Goal: Browse casually

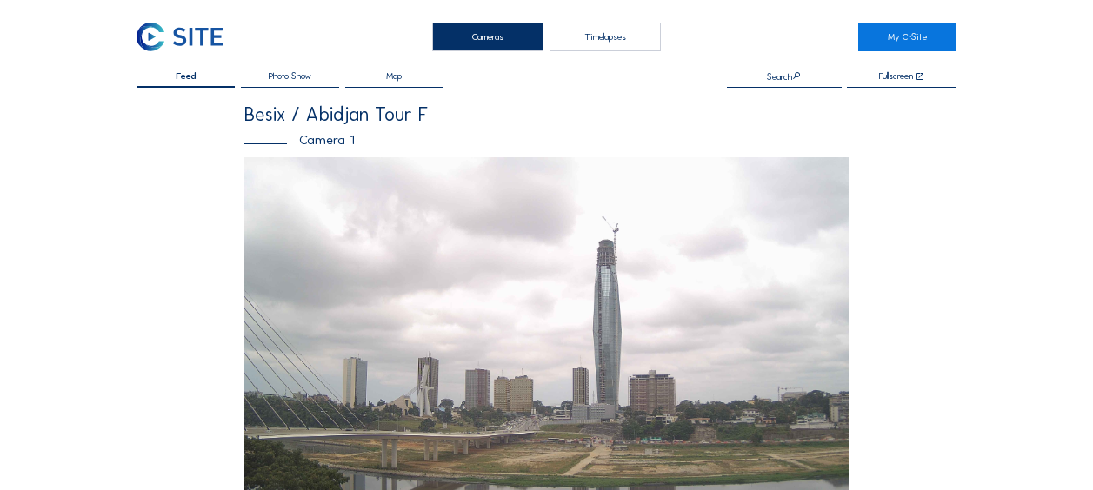
scroll to position [522, 0]
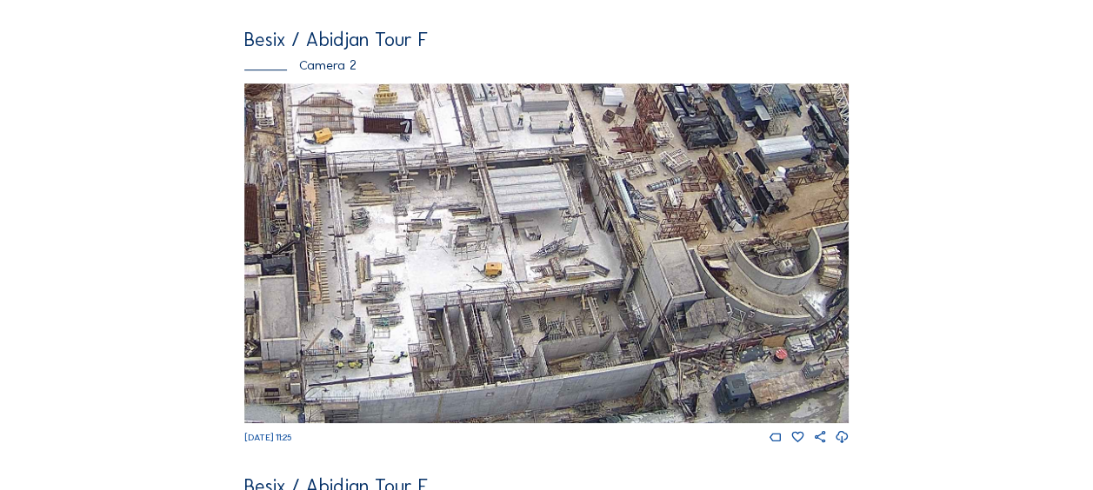
drag, startPoint x: 361, startPoint y: 291, endPoint x: 597, endPoint y: 268, distance: 237.7
click at [597, 268] on img at bounding box center [546, 253] width 604 height 340
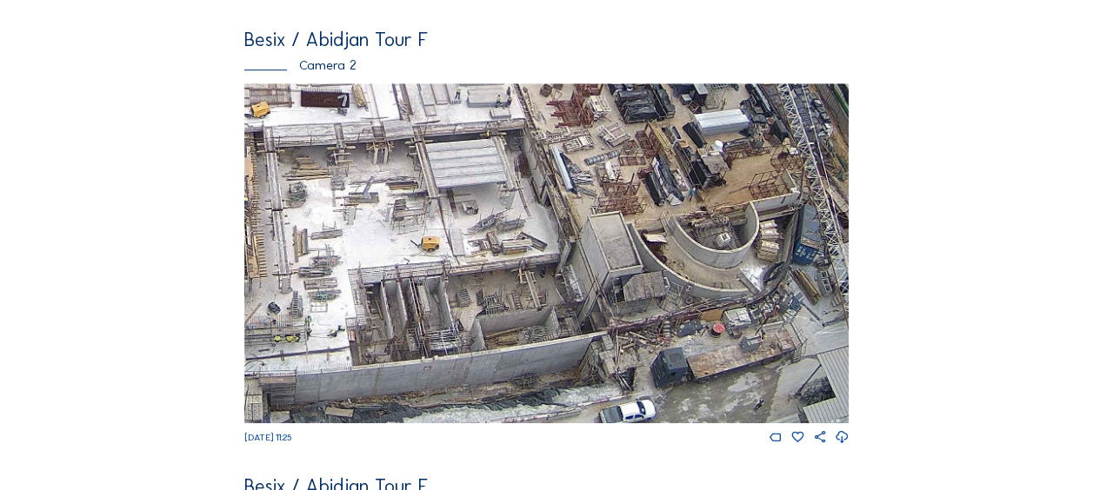
drag, startPoint x: 502, startPoint y: 363, endPoint x: 440, endPoint y: 259, distance: 121.2
click at [440, 259] on img at bounding box center [546, 253] width 604 height 340
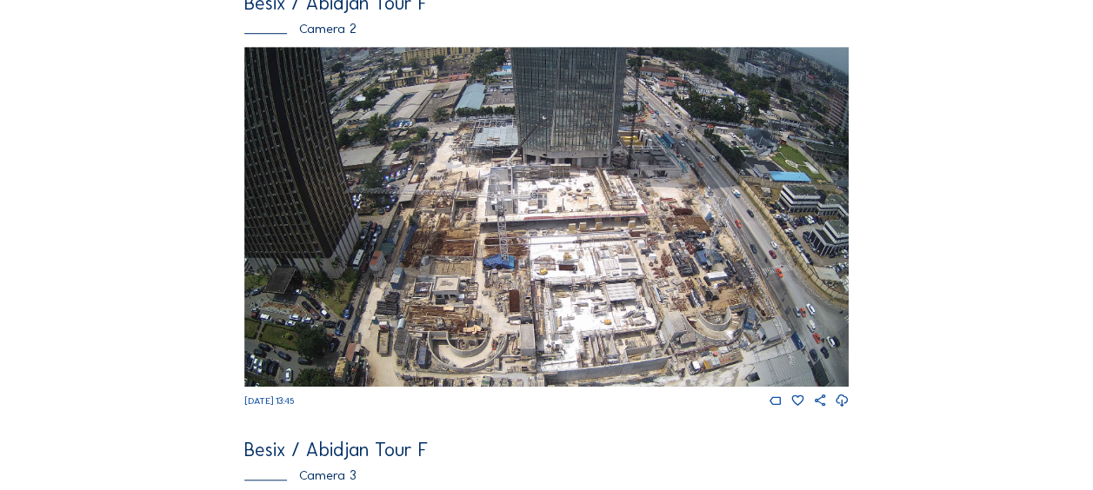
scroll to position [609, 0]
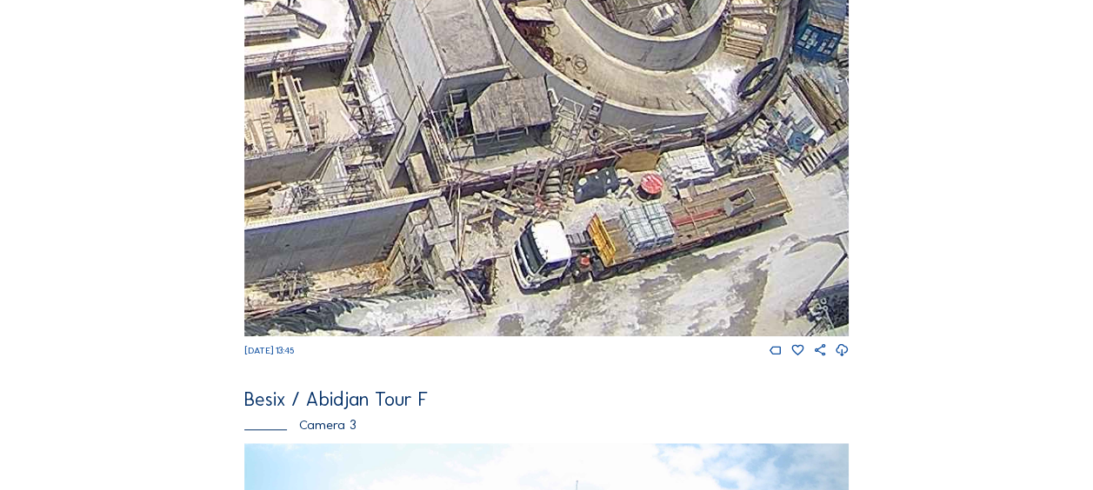
drag, startPoint x: 682, startPoint y: 297, endPoint x: 663, endPoint y: 206, distance: 92.4
click at [663, 206] on img at bounding box center [546, 167] width 604 height 340
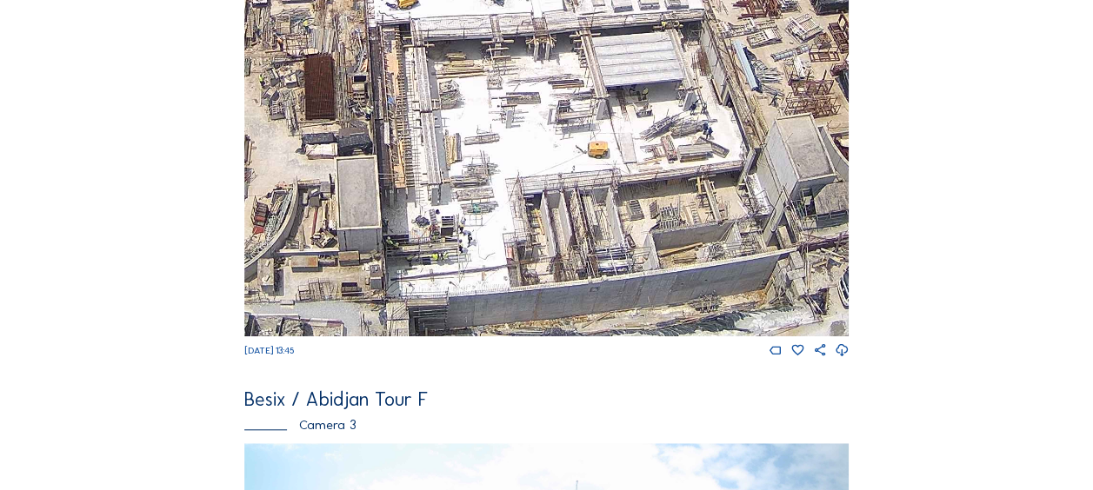
drag, startPoint x: 405, startPoint y: 245, endPoint x: 816, endPoint y: 212, distance: 411.8
click at [816, 212] on img at bounding box center [546, 167] width 604 height 340
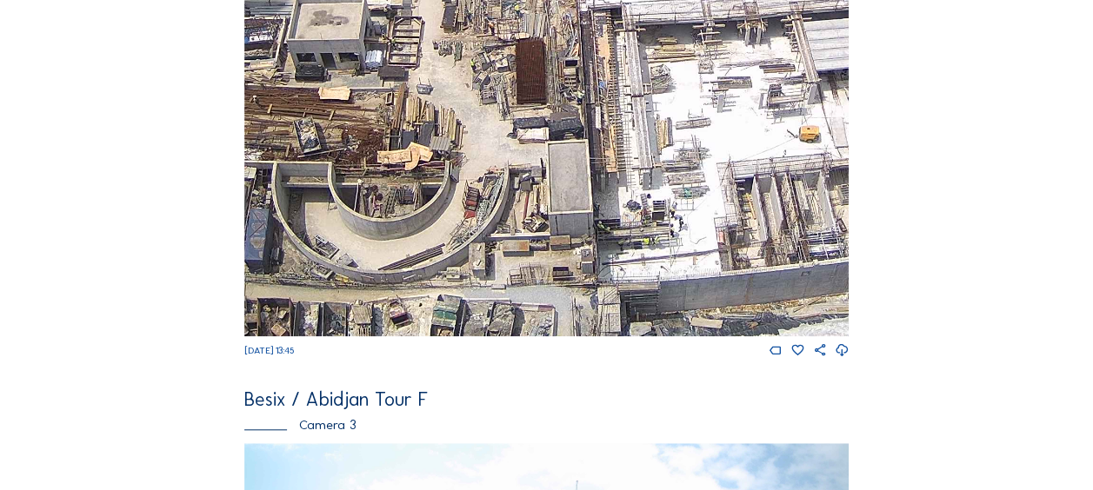
drag, startPoint x: 343, startPoint y: 250, endPoint x: 539, endPoint y: 223, distance: 197.6
click at [539, 223] on img at bounding box center [546, 167] width 604 height 340
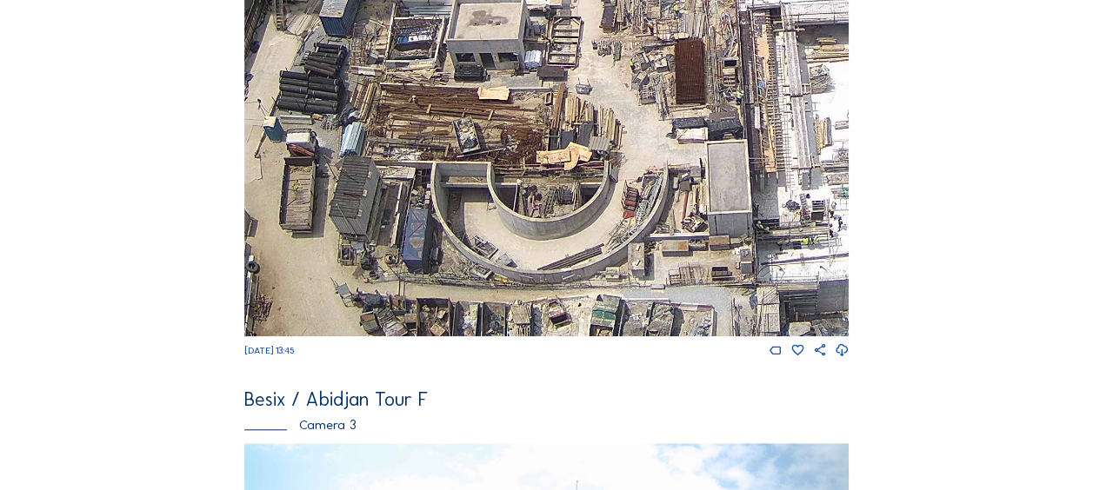
drag, startPoint x: 370, startPoint y: 243, endPoint x: 520, endPoint y: 227, distance: 151.3
click at [520, 227] on img at bounding box center [546, 167] width 604 height 340
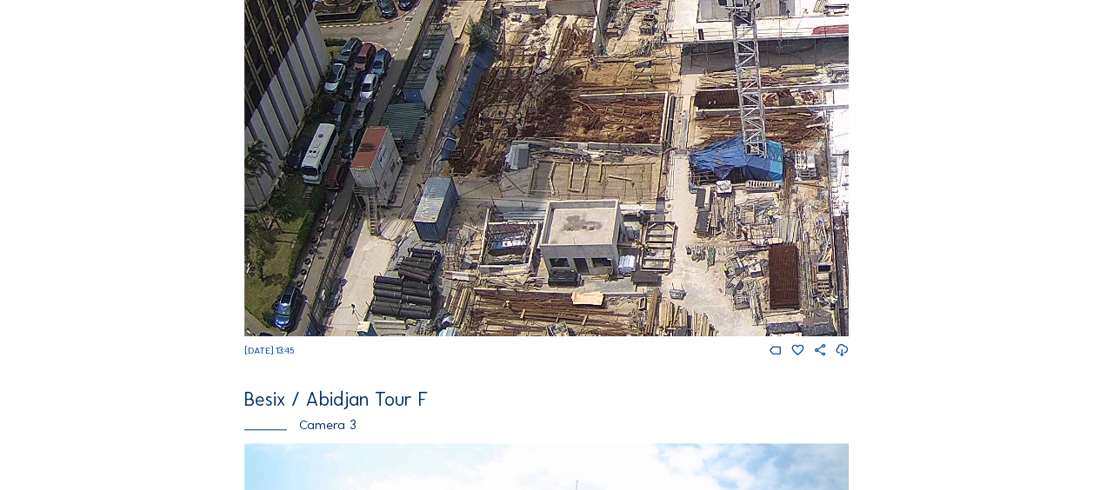
drag, startPoint x: 467, startPoint y: 299, endPoint x: 463, endPoint y: 313, distance: 14.3
click at [463, 312] on img at bounding box center [546, 167] width 604 height 340
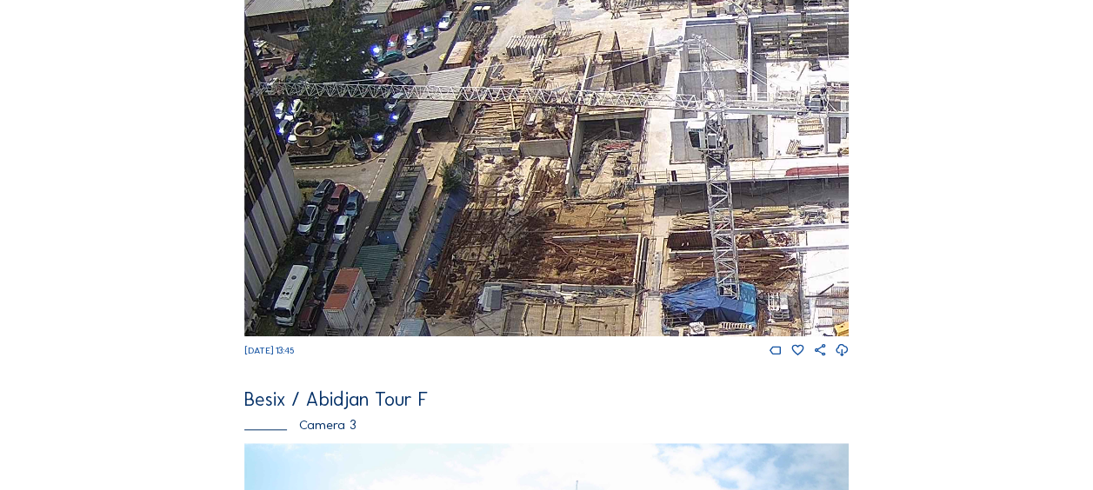
drag, startPoint x: 486, startPoint y: 264, endPoint x: 463, endPoint y: 382, distance: 119.7
click at [463, 382] on div "Besix / Abidjan Tour F Camera 1 Tu 09 Sep 2025 13:35 Besix / Abidjan Tour F Cam…" at bounding box center [546, 181] width 604 height 1368
